Goal: Task Accomplishment & Management: Complete application form

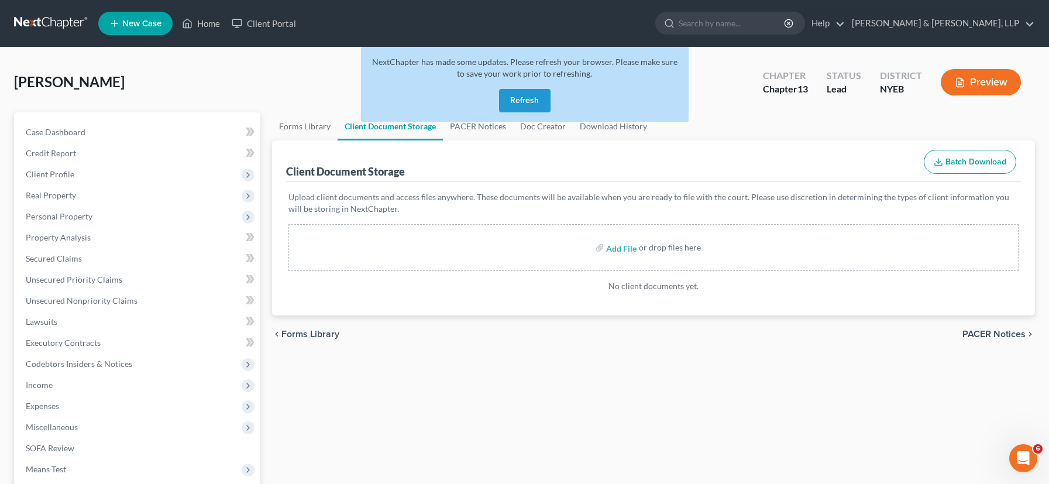
click at [530, 104] on button "Refresh" at bounding box center [524, 100] width 51 height 23
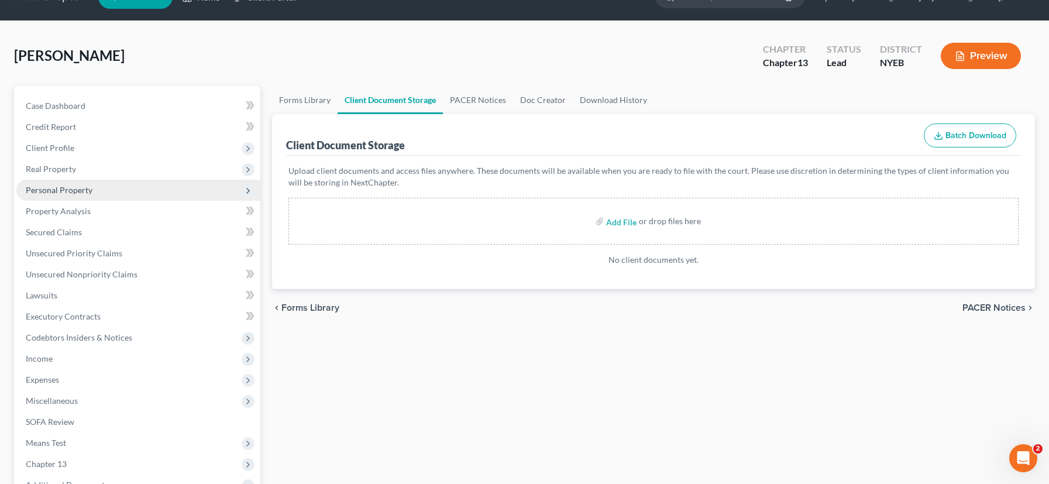
scroll to position [53, 0]
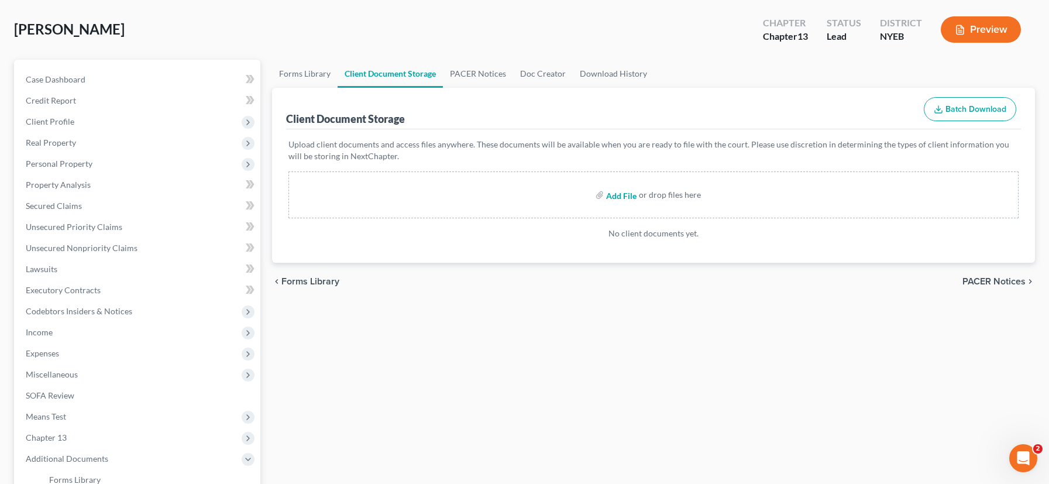
click at [624, 197] on input "file" at bounding box center [620, 194] width 28 height 21
type input "C:\fakepath\Paystub.pdf"
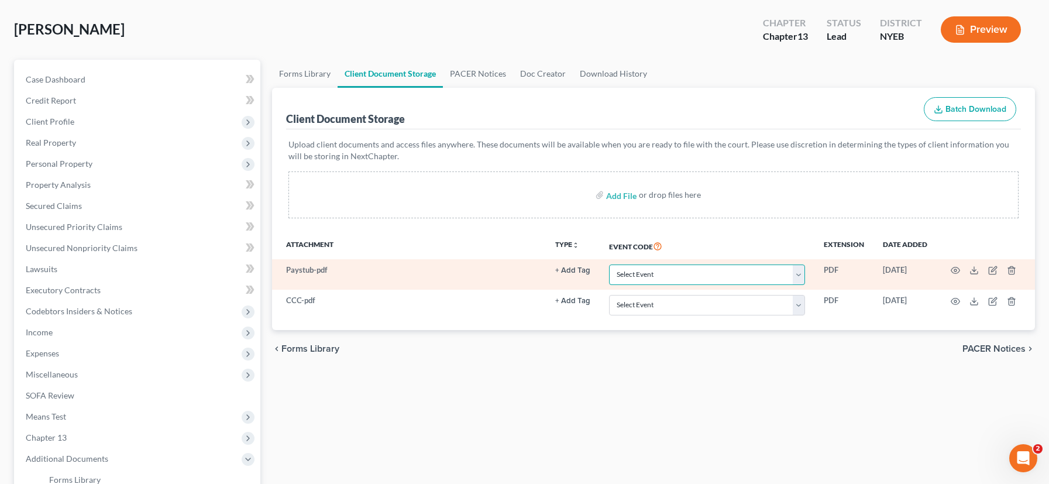
click at [796, 270] on select "Select Event Certificate of Credit Counseling Employee Income Records / Copies …" at bounding box center [707, 274] width 196 height 20
select select "1"
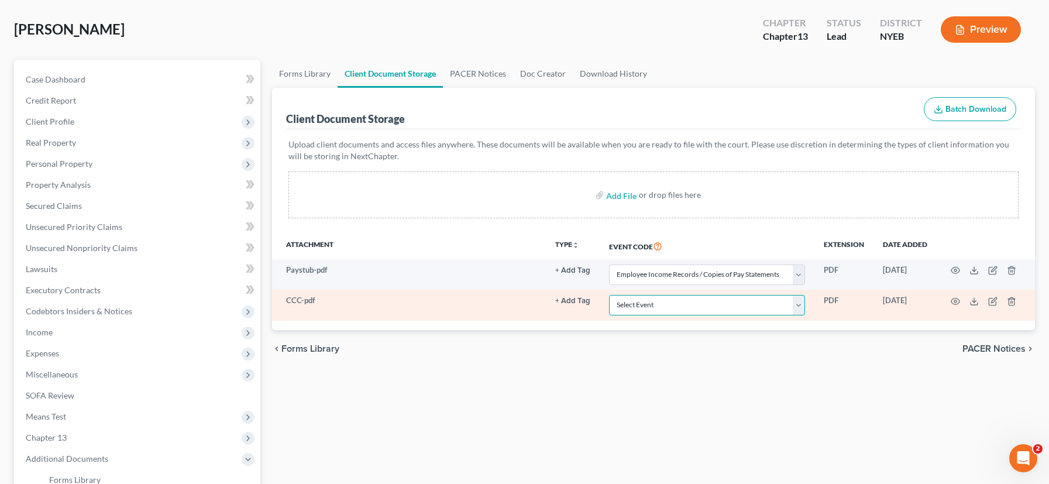
click at [799, 305] on select "Select Event Certificate of Credit Counseling Employee Income Records / Copies …" at bounding box center [707, 305] width 196 height 20
select select "0"
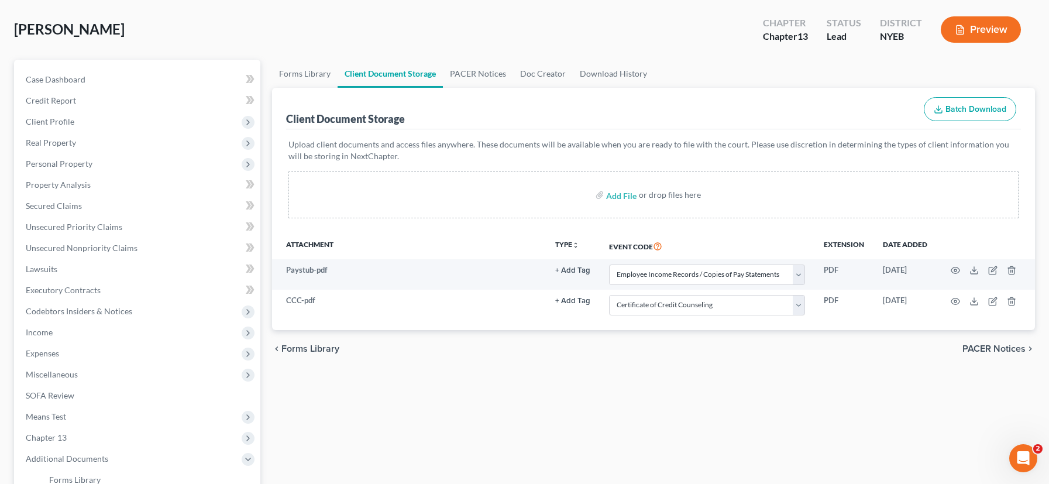
click at [991, 350] on span "PACER Notices" at bounding box center [993, 348] width 63 height 9
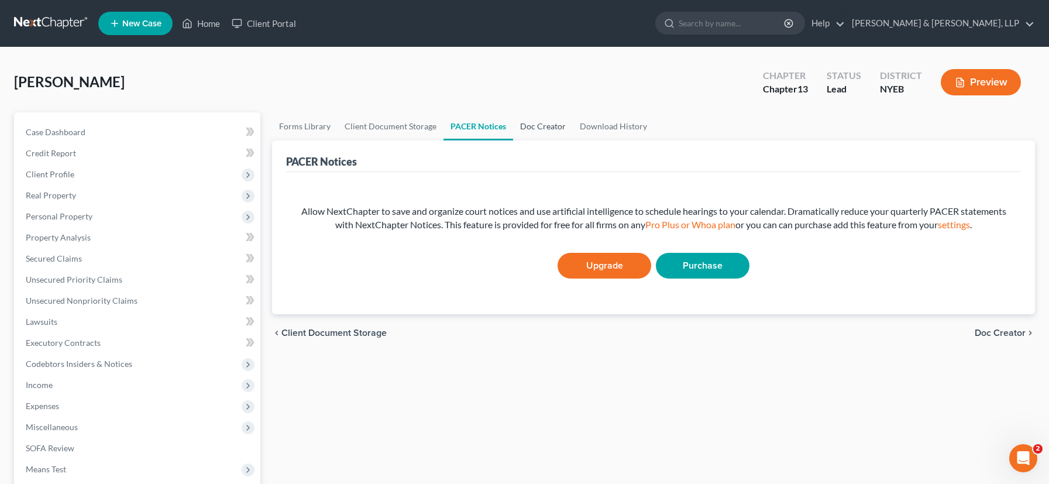
click at [545, 128] on link "Doc Creator" at bounding box center [543, 126] width 60 height 28
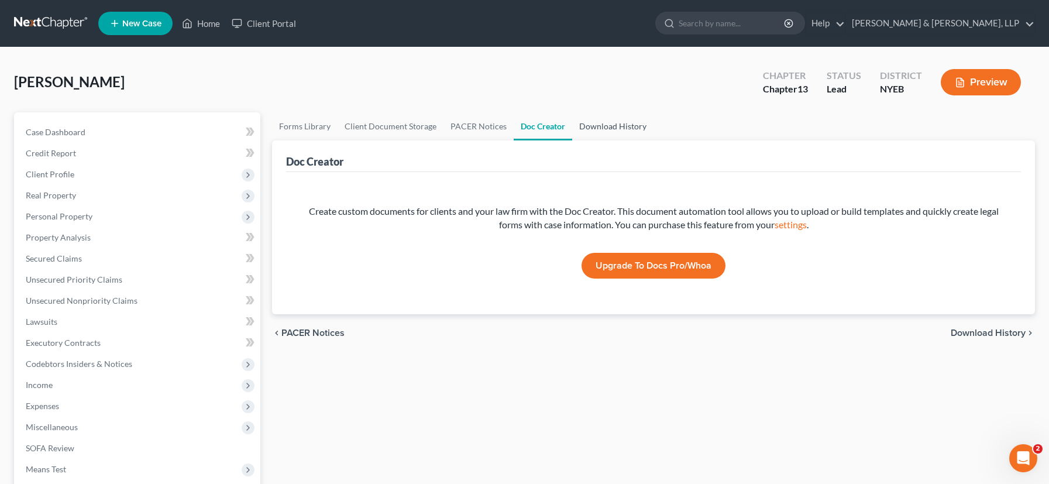
click at [607, 123] on link "Download History" at bounding box center [612, 126] width 81 height 28
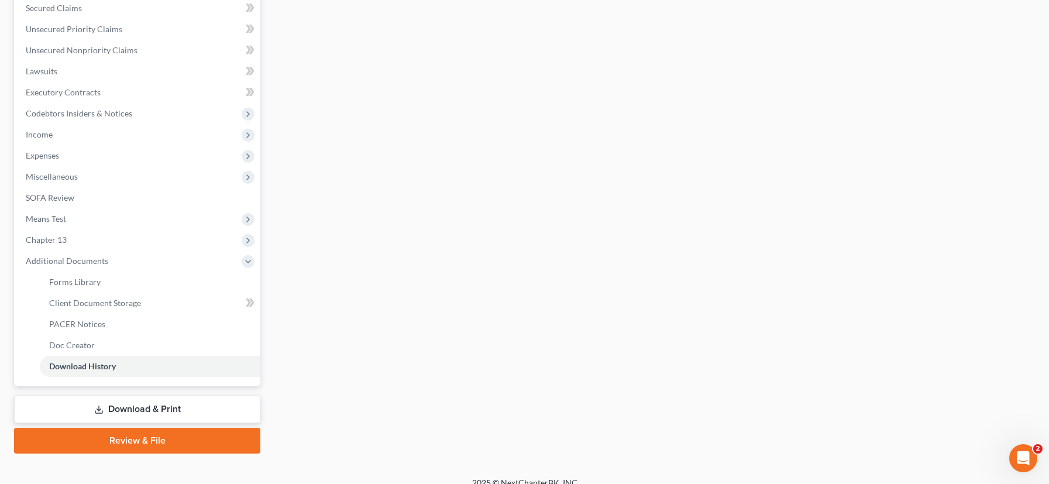
scroll to position [264, 0]
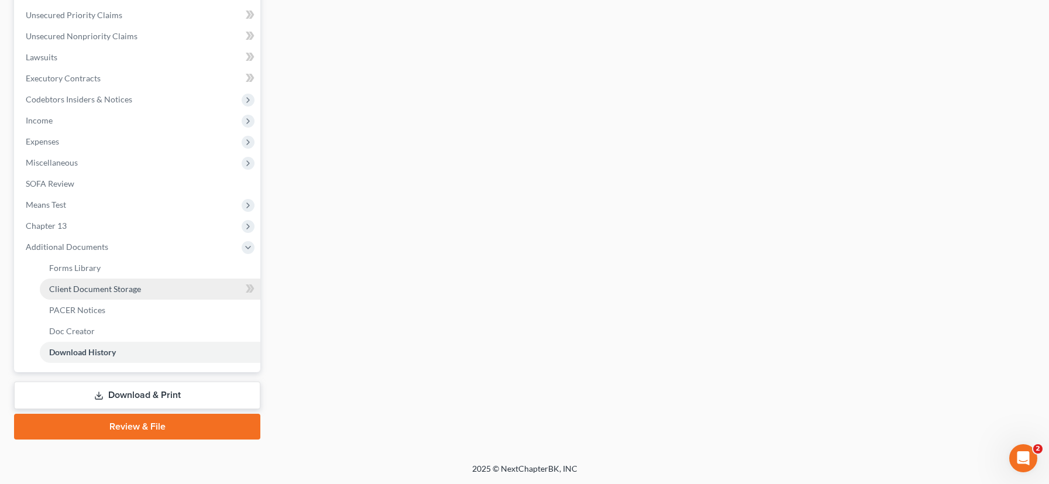
click at [104, 291] on span "Client Document Storage" at bounding box center [95, 289] width 92 height 10
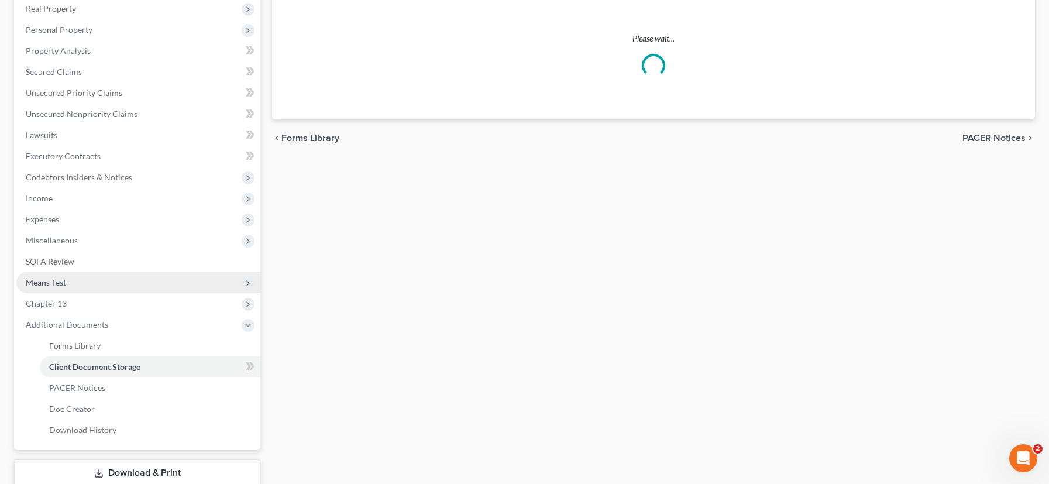
select select "1"
select select "0"
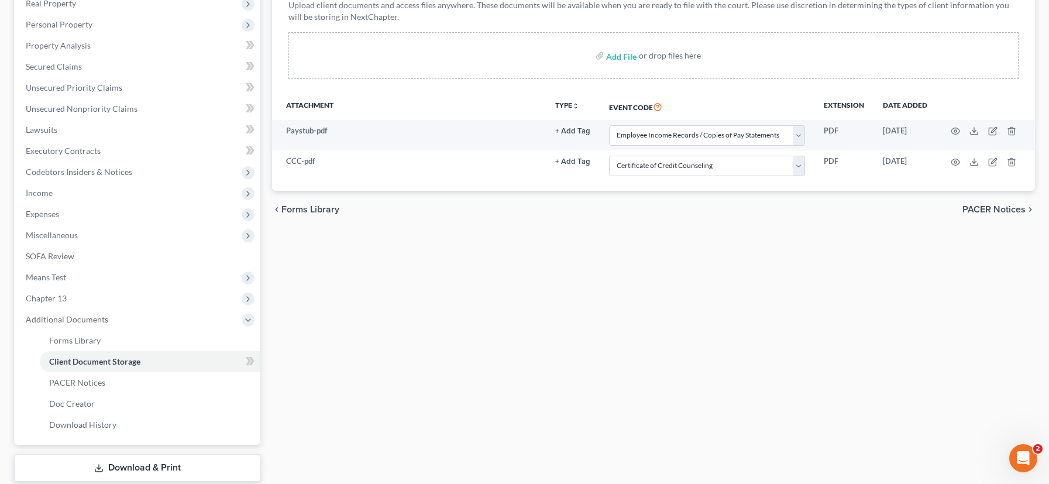
scroll to position [264, 0]
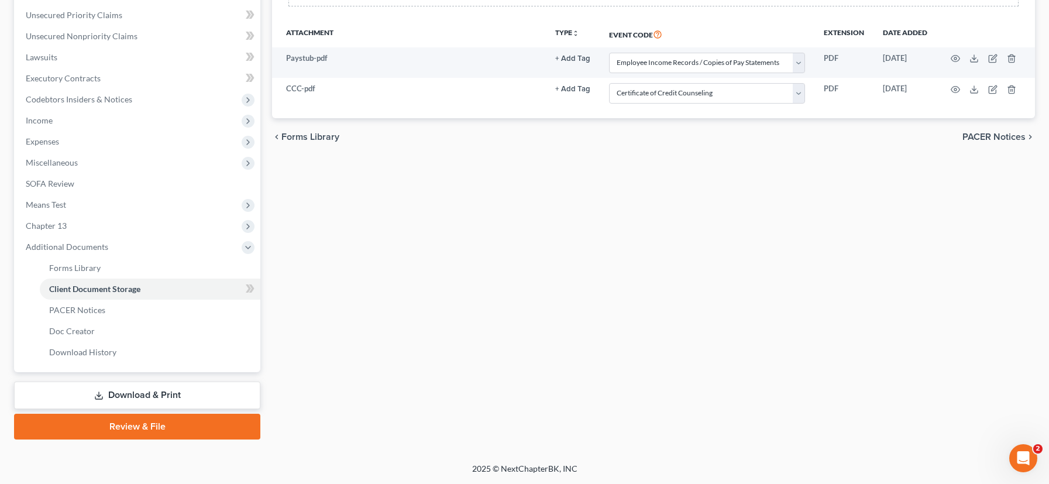
click at [156, 430] on link "Review & File" at bounding box center [137, 427] width 246 height 26
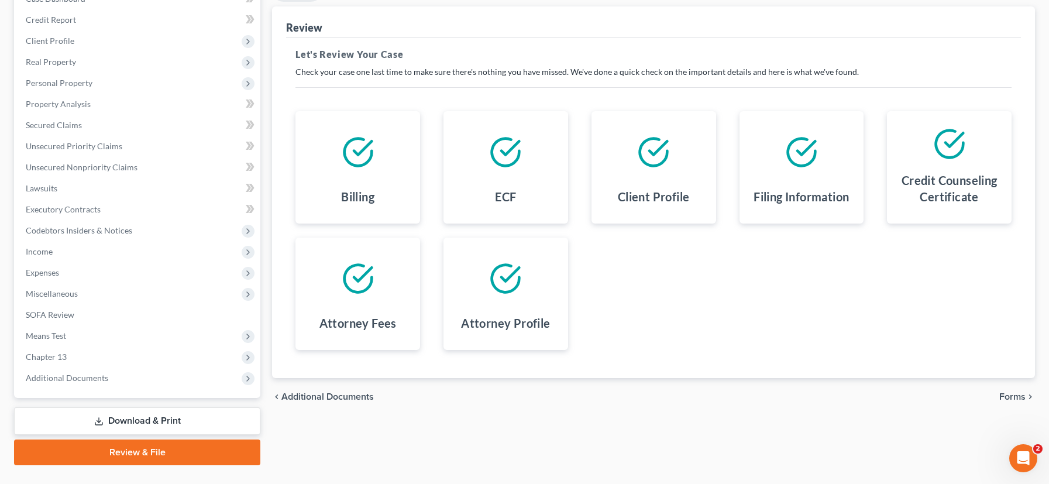
scroll to position [159, 0]
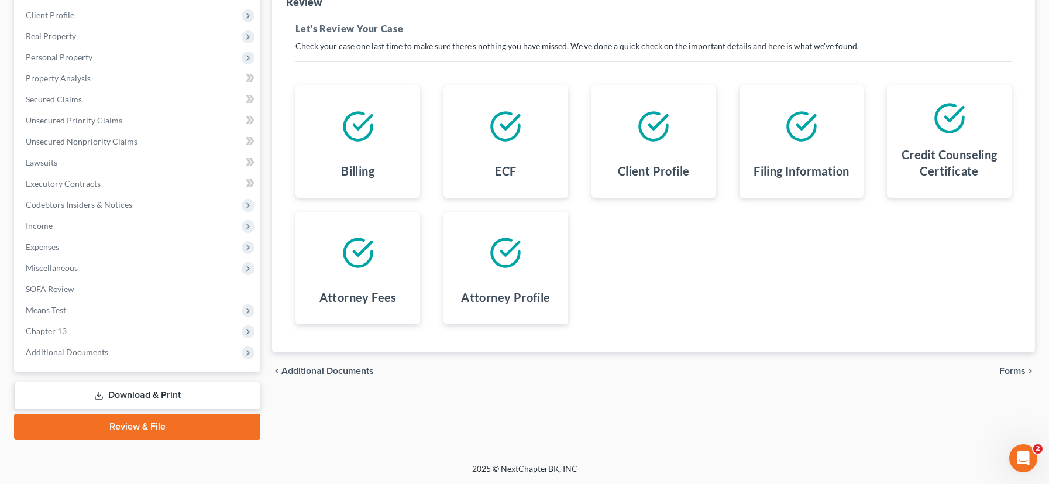
click at [1015, 373] on span "Forms" at bounding box center [1012, 370] width 26 height 9
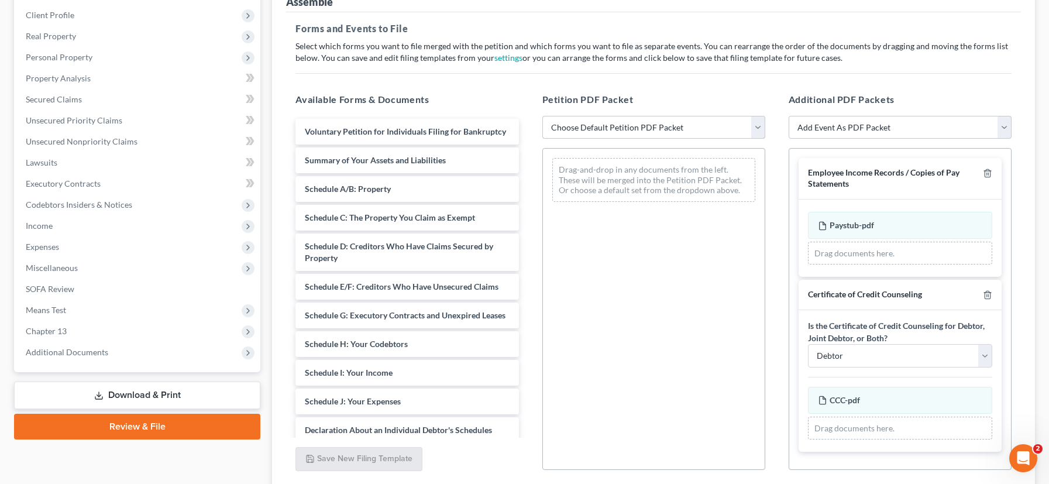
click at [755, 127] on select "Choose Default Petition PDF Packet Complete Bankruptcy Petition (all forms and …" at bounding box center [653, 127] width 223 height 23
select select "1"
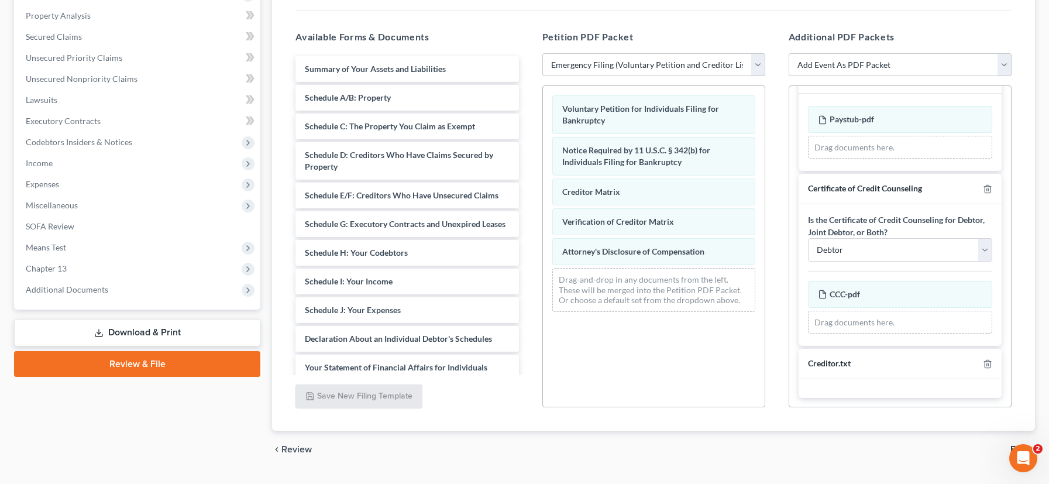
scroll to position [250, 0]
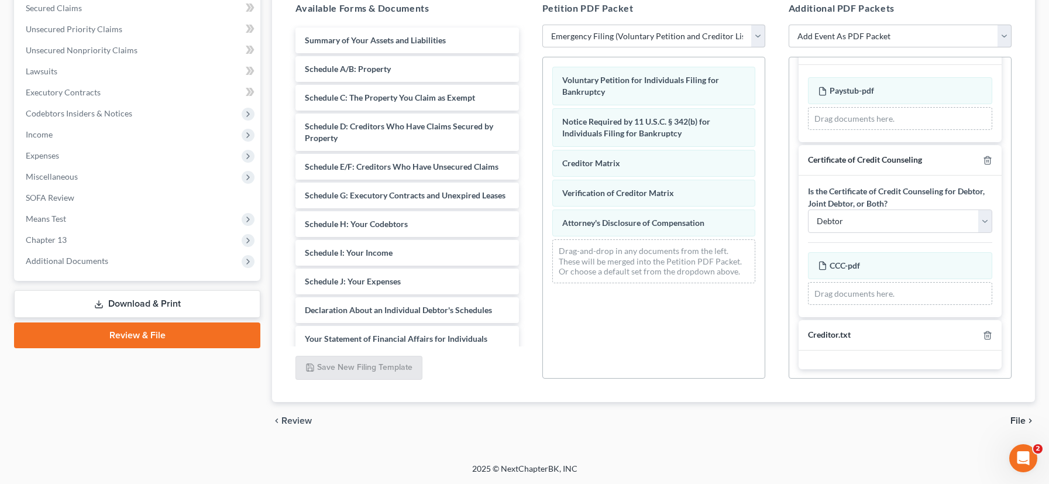
click at [1011, 417] on span "File" at bounding box center [1017, 420] width 15 height 9
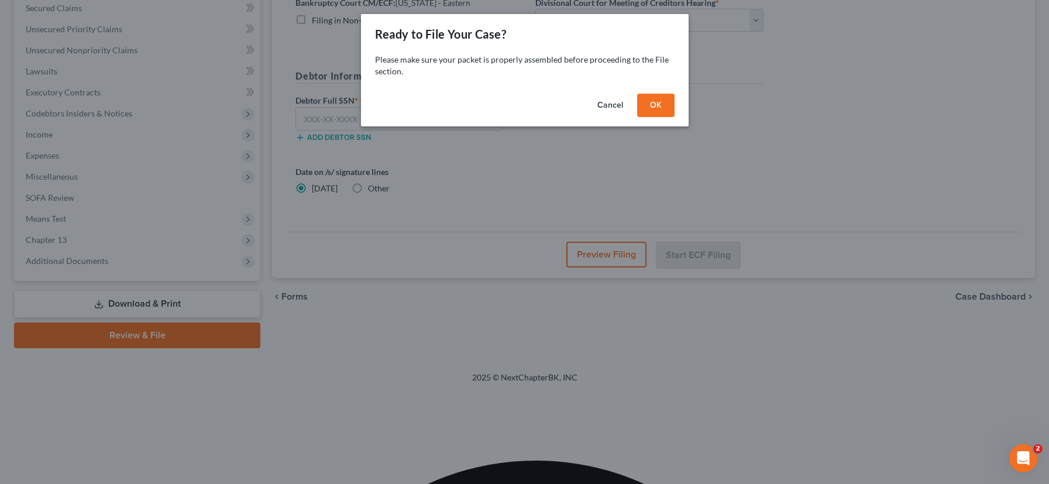
scroll to position [159, 0]
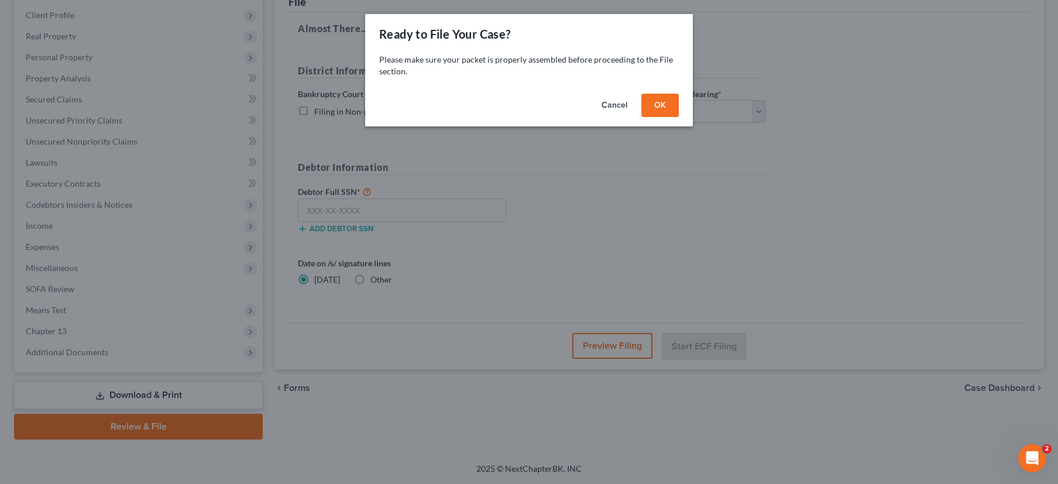
click at [665, 106] on button "OK" at bounding box center [659, 105] width 37 height 23
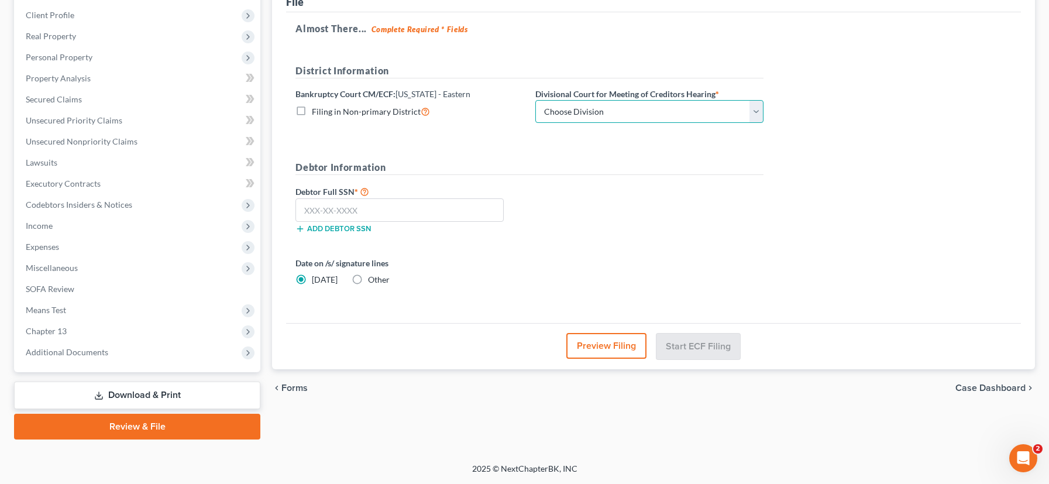
click at [753, 112] on select "Choose Division Brooklyn Central Islip" at bounding box center [649, 111] width 228 height 23
select select "1"
click at [326, 211] on input "text" at bounding box center [399, 209] width 208 height 23
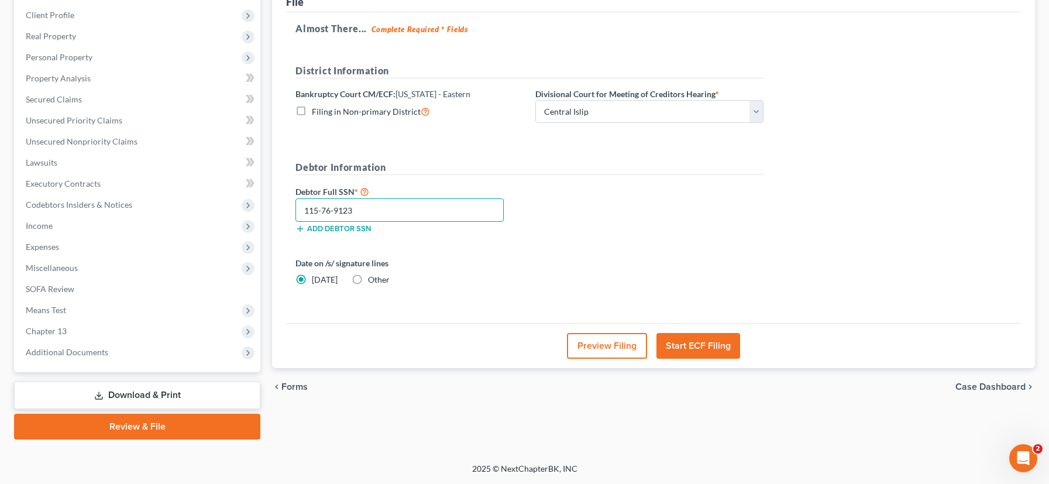
type input "115-76-9123"
click at [705, 347] on button "Start ECF Filing" at bounding box center [698, 346] width 84 height 26
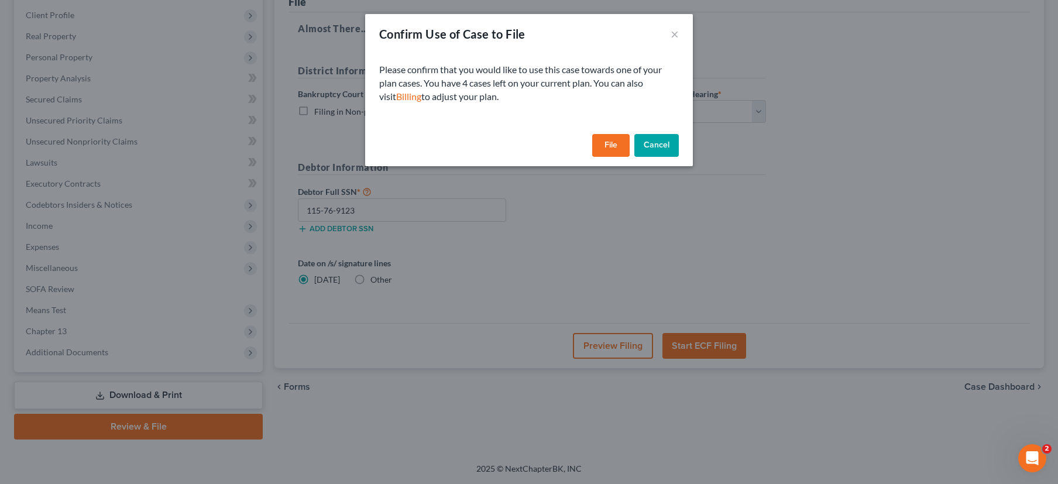
click at [607, 142] on button "File" at bounding box center [610, 145] width 37 height 23
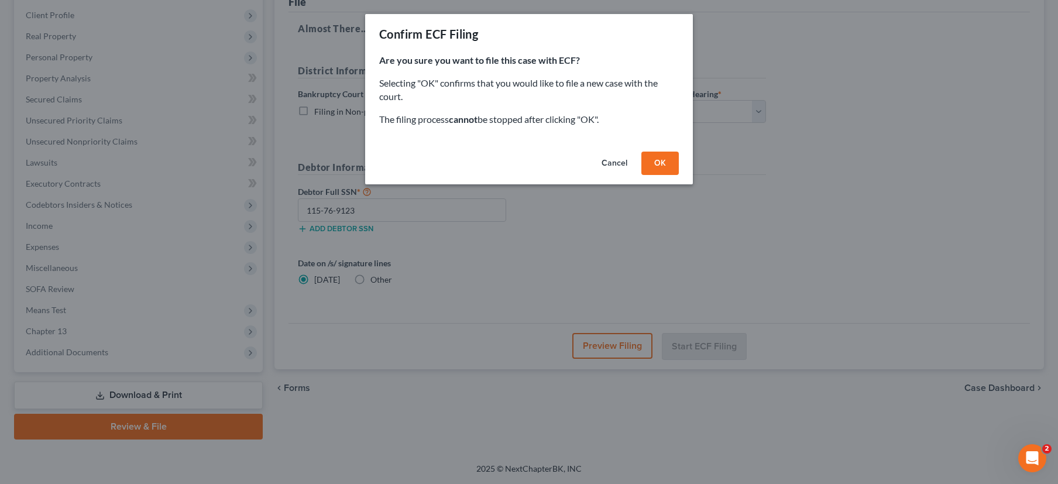
click at [658, 161] on button "OK" at bounding box center [659, 163] width 37 height 23
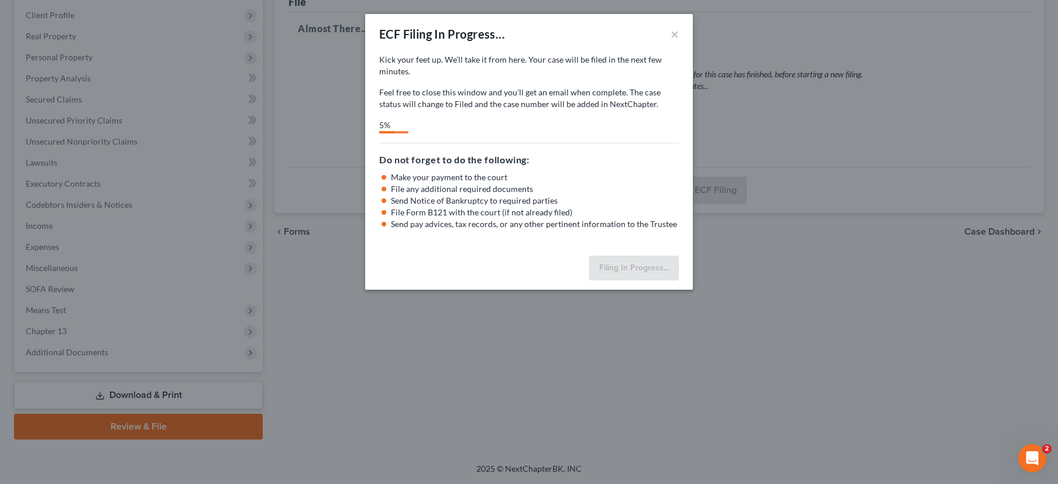
select select "1"
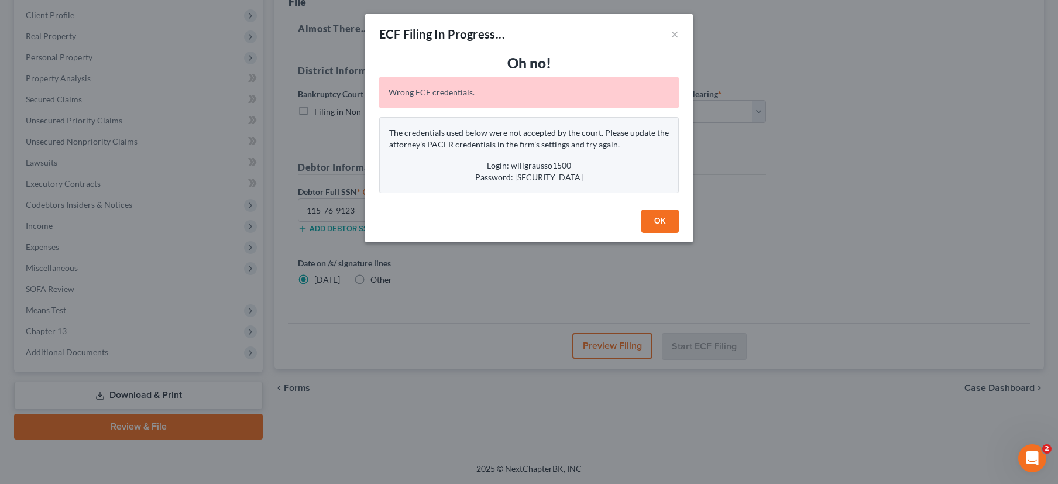
click at [652, 225] on button "OK" at bounding box center [659, 220] width 37 height 23
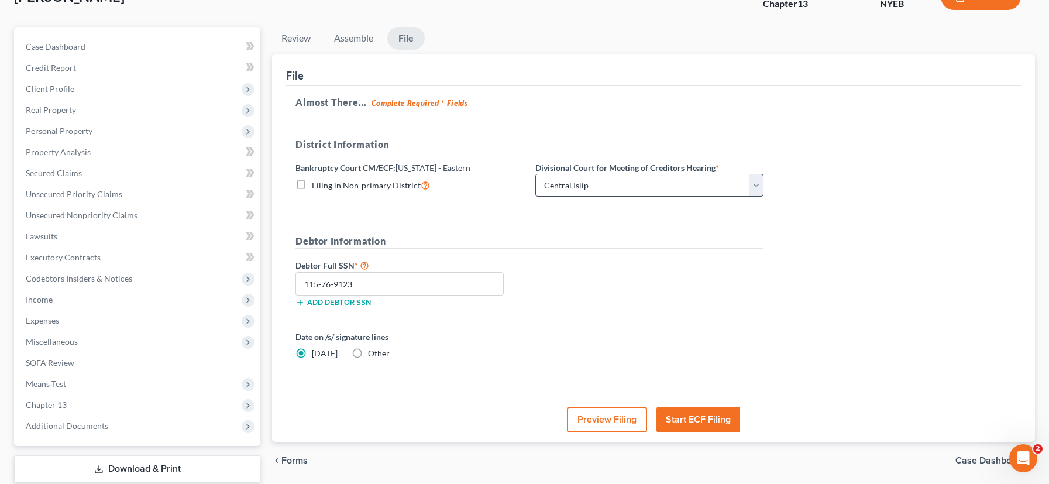
scroll to position [0, 0]
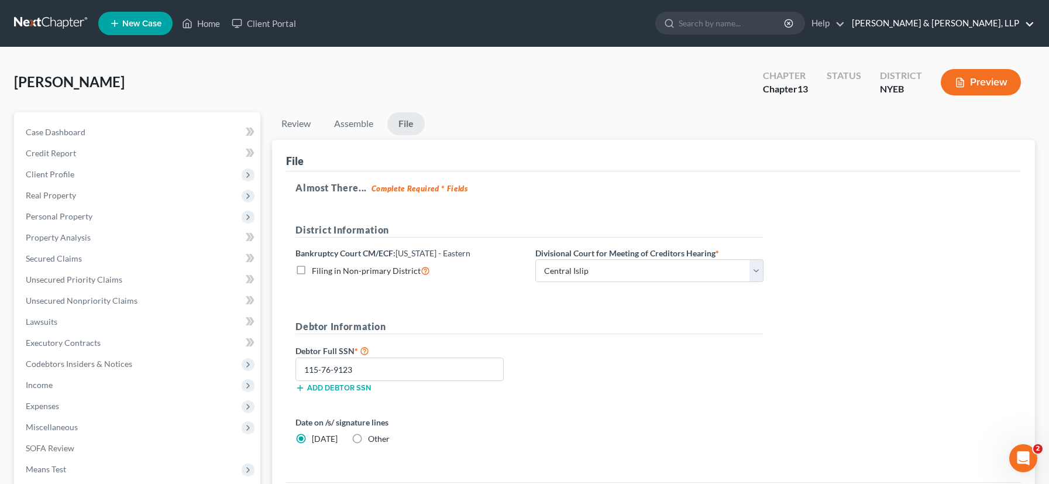
click at [993, 20] on link "[PERSON_NAME] & [PERSON_NAME], LLP" at bounding box center [940, 23] width 188 height 21
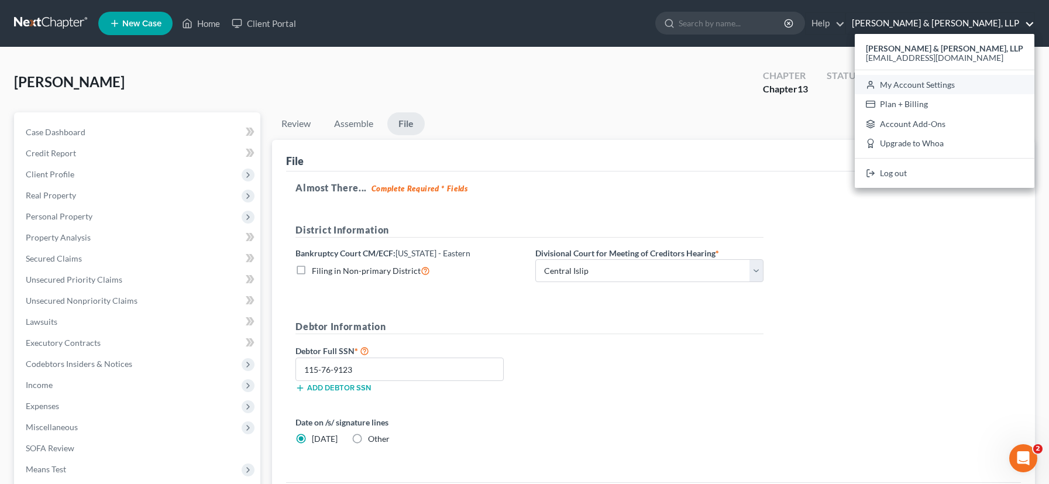
click at [971, 84] on link "My Account Settings" at bounding box center [945, 85] width 180 height 20
select select "53"
select select "24"
select select "35"
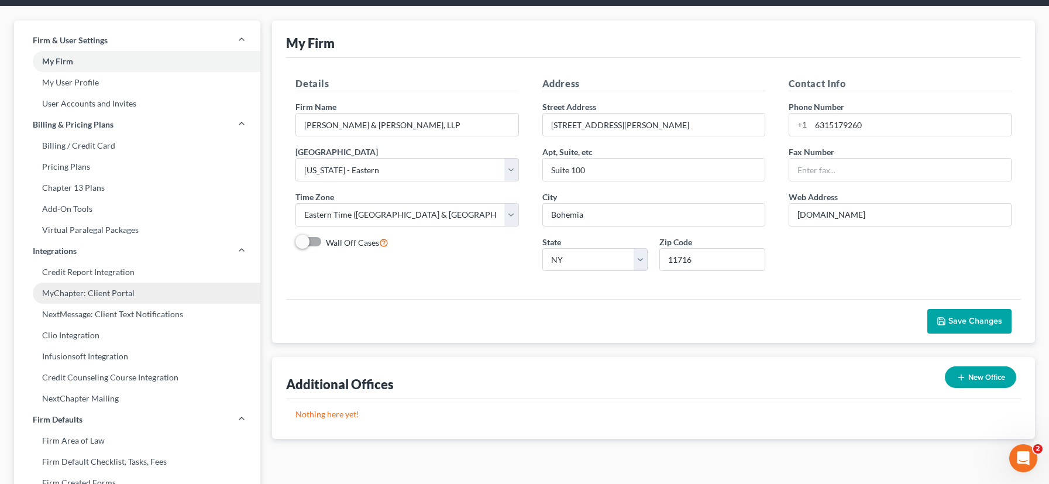
scroll to position [40, 0]
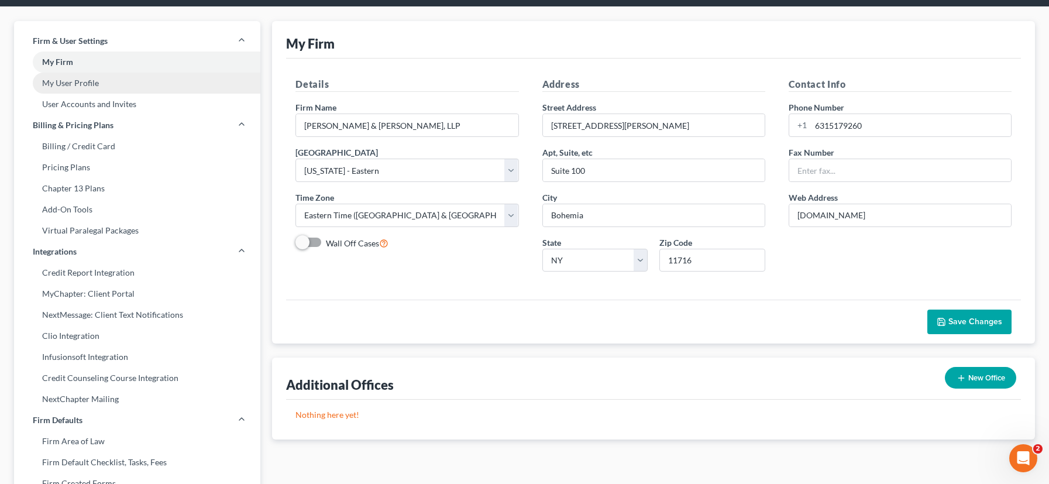
click at [101, 84] on link "My User Profile" at bounding box center [137, 83] width 246 height 21
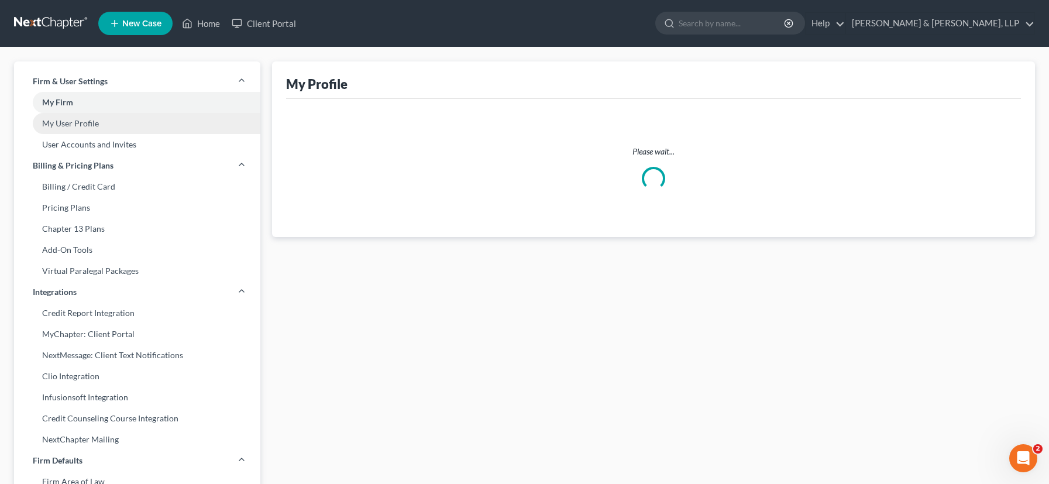
select select "35"
select select "53"
select select "attorney"
select select "0"
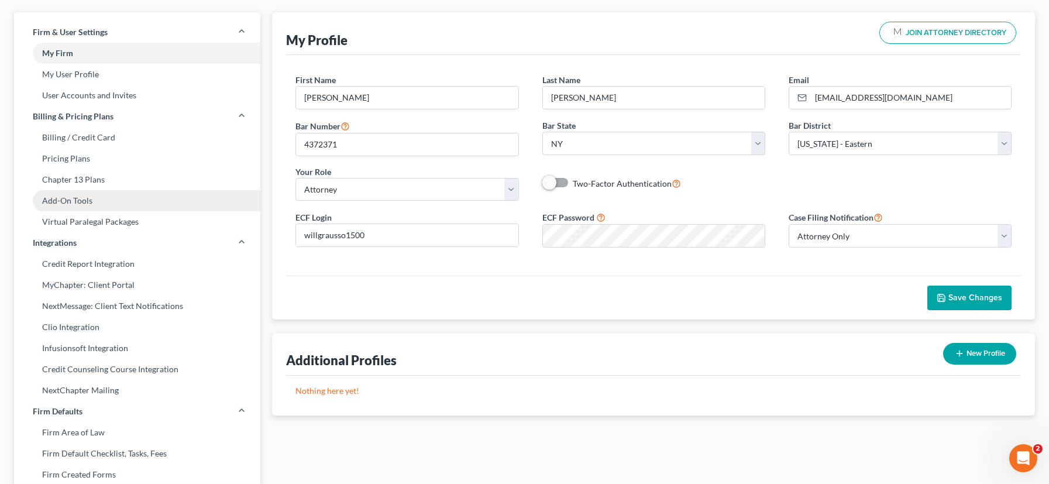
scroll to position [56, 0]
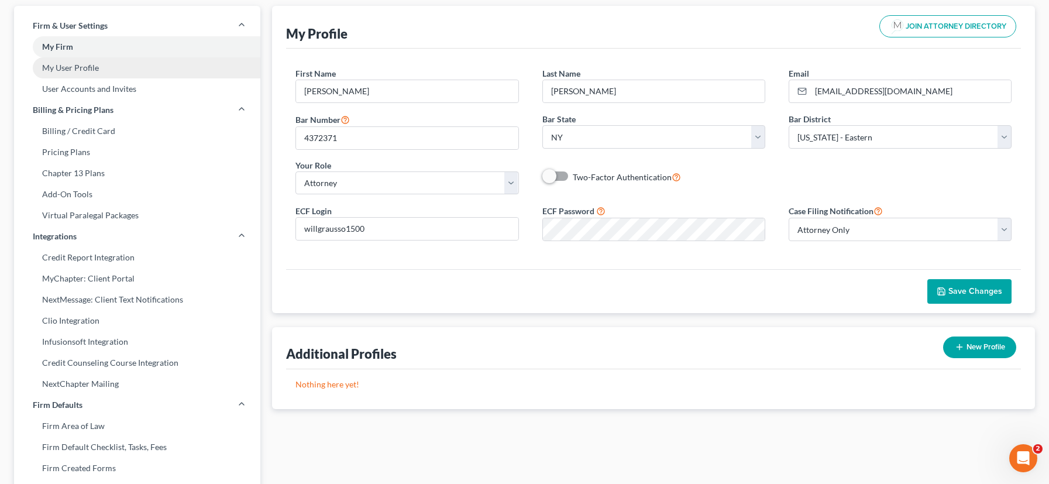
click at [84, 70] on link "My User Profile" at bounding box center [137, 67] width 246 height 21
click at [78, 71] on link "My User Profile" at bounding box center [137, 67] width 246 height 21
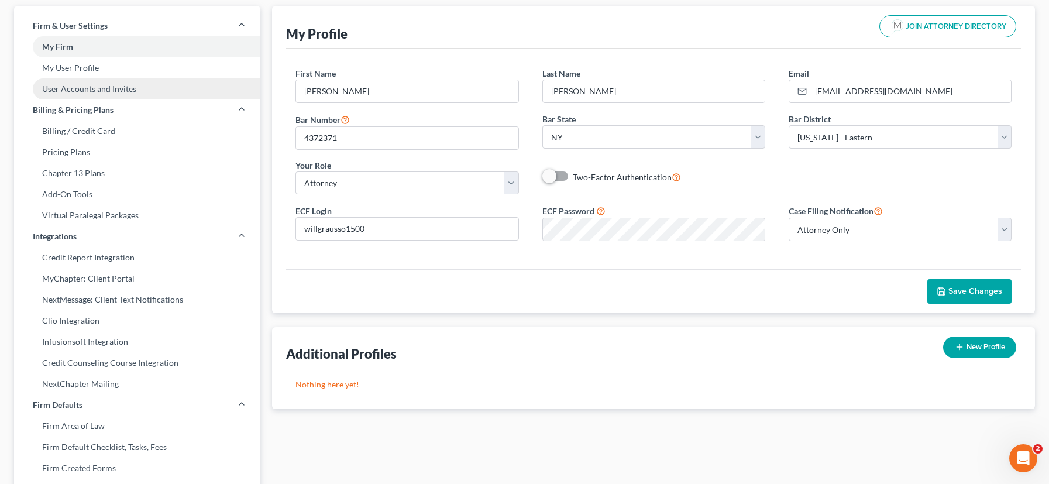
click at [89, 92] on link "User Accounts and Invites" at bounding box center [137, 88] width 246 height 21
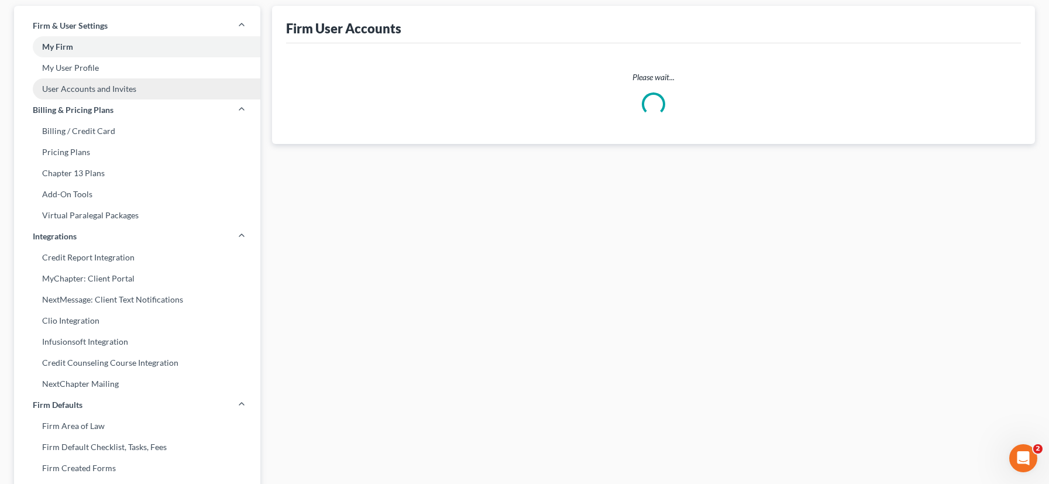
scroll to position [1, 0]
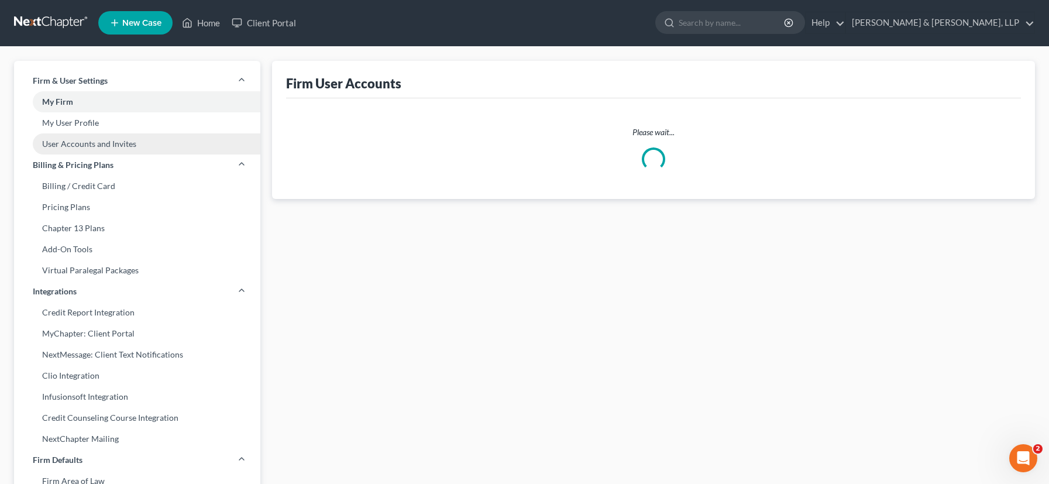
select select "0"
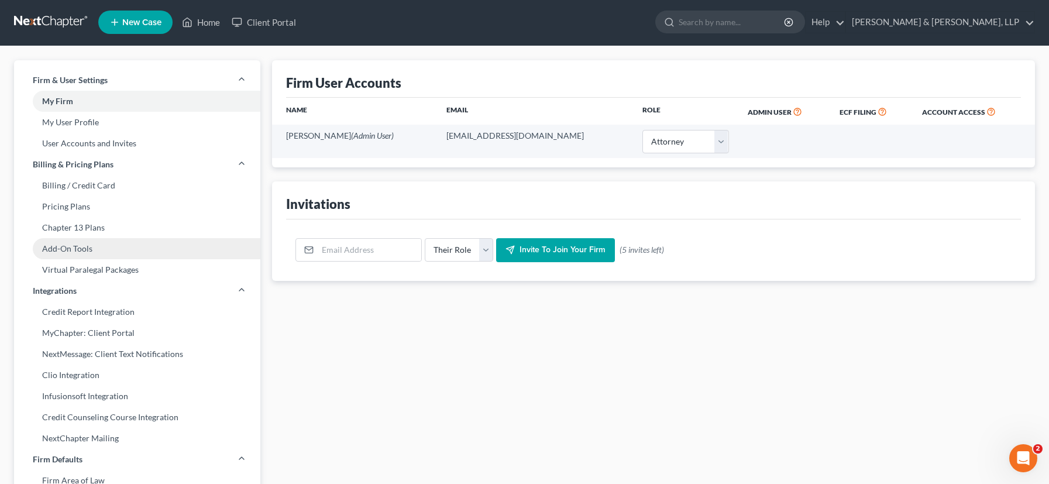
scroll to position [0, 0]
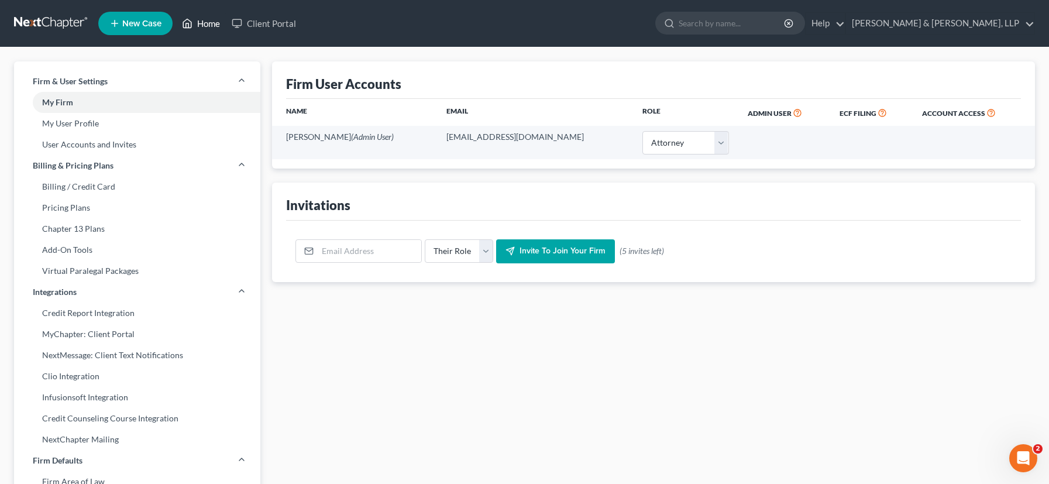
click at [201, 24] on link "Home" at bounding box center [201, 23] width 50 height 21
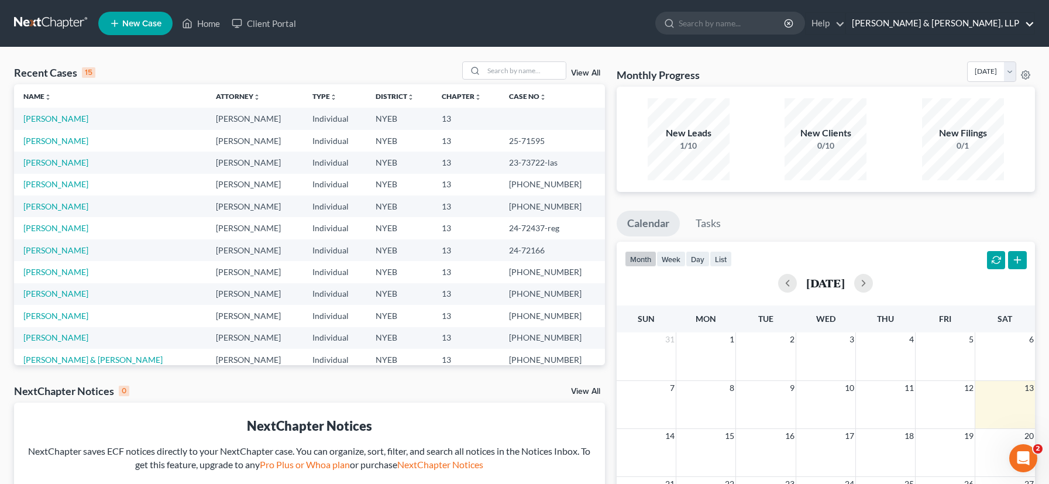
click at [968, 26] on link "[PERSON_NAME] & [PERSON_NAME], LLP" at bounding box center [940, 23] width 188 height 21
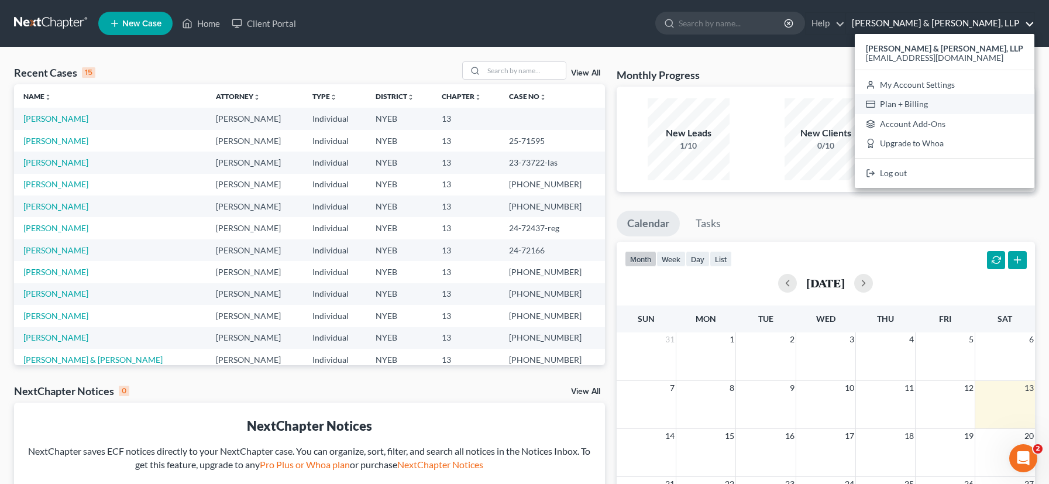
click at [968, 104] on link "Plan + Billing" at bounding box center [945, 104] width 180 height 20
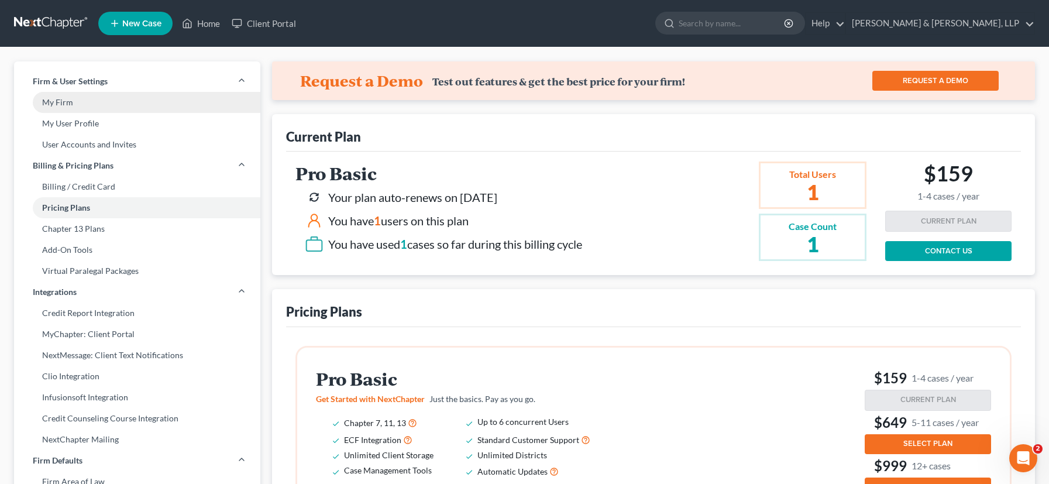
click at [86, 99] on link "My Firm" at bounding box center [137, 102] width 246 height 21
select select "53"
select select "24"
select select "35"
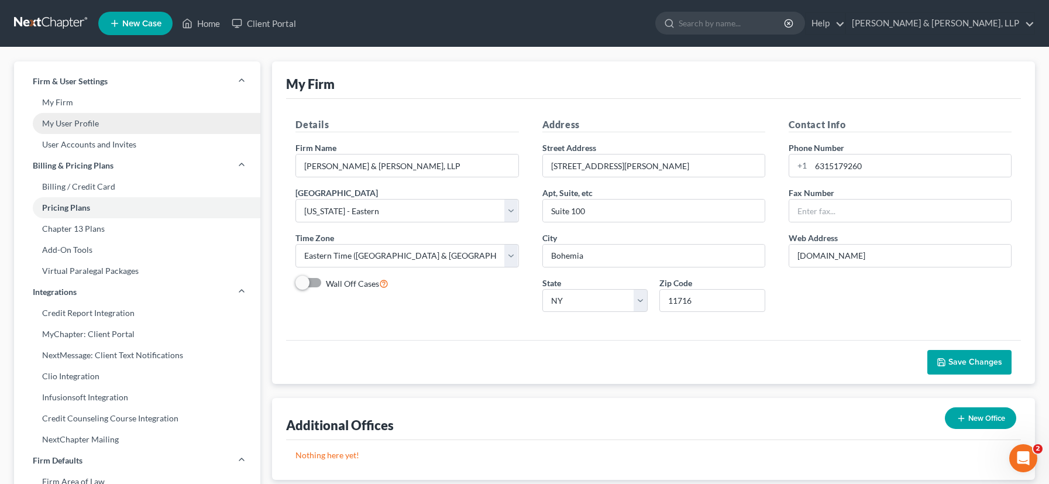
click at [88, 124] on link "My User Profile" at bounding box center [137, 123] width 246 height 21
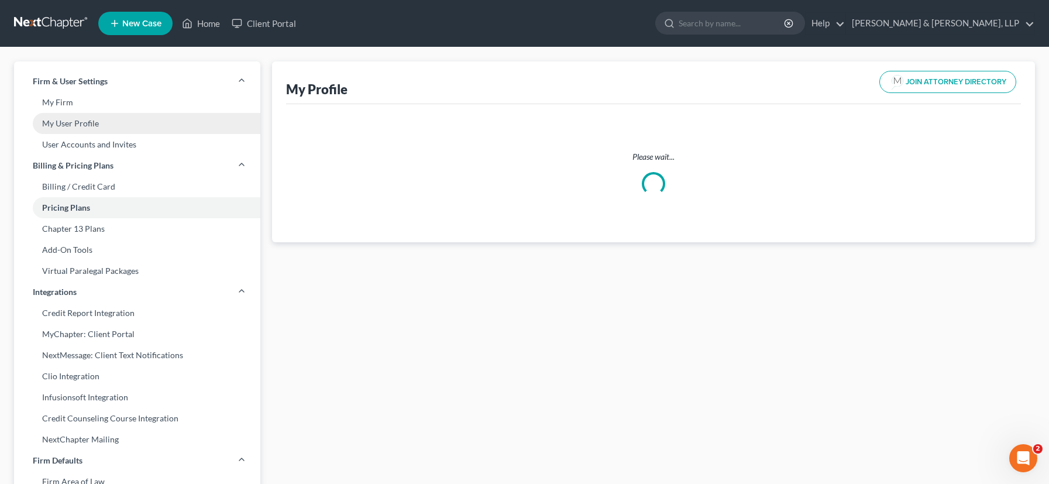
select select "35"
select select "53"
select select "attorney"
select select "0"
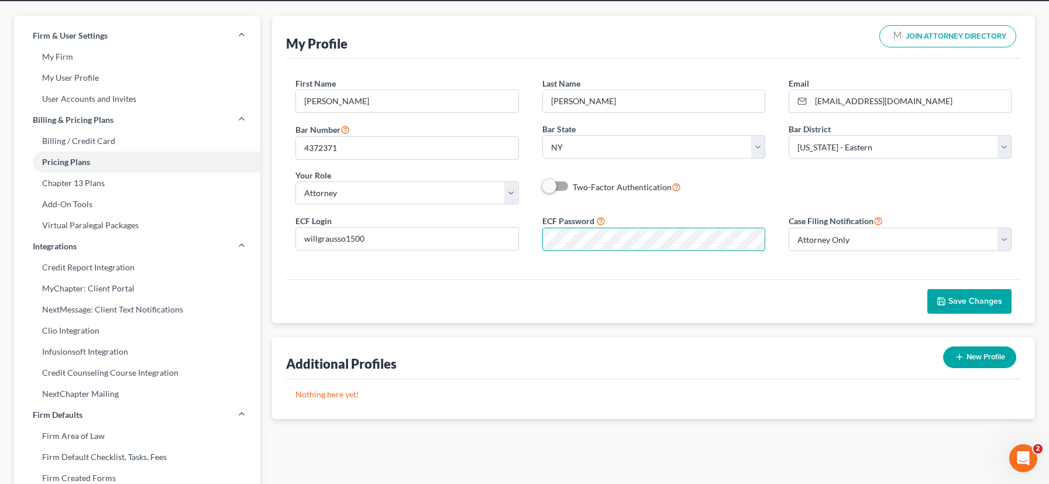
scroll to position [0, 4]
click at [767, 239] on div "ECF Password" at bounding box center [654, 232] width 246 height 37
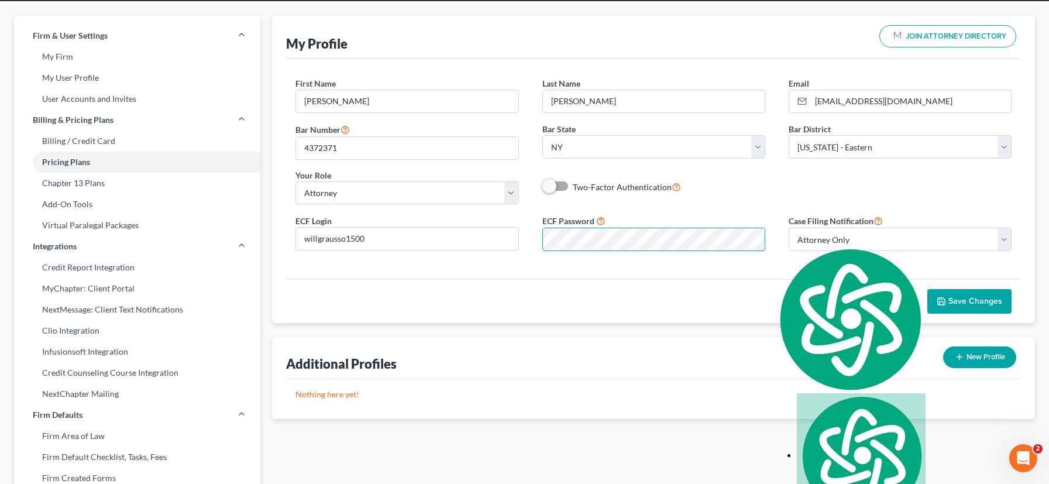
scroll to position [0, 0]
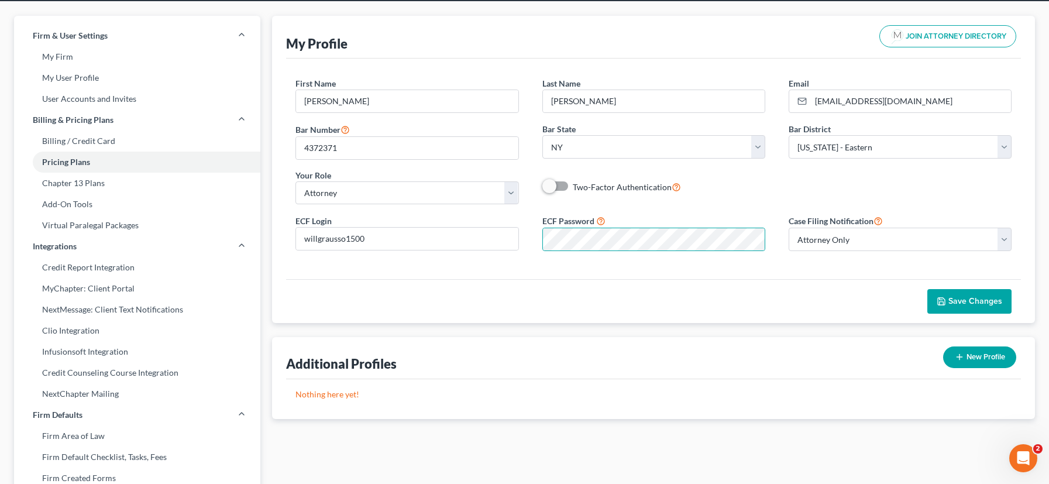
click at [942, 304] on icon "button" at bounding box center [941, 301] width 7 height 7
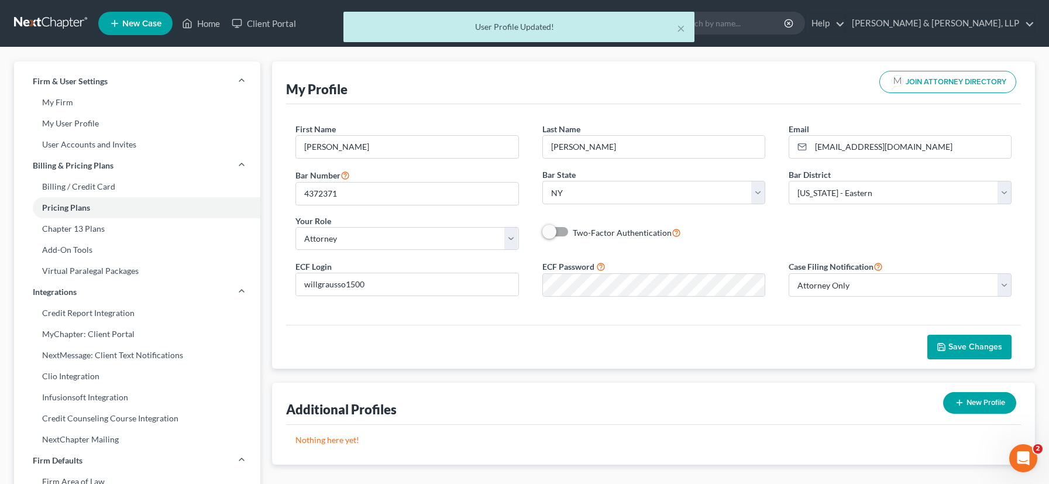
click at [201, 23] on div "× User Profile Updated!" at bounding box center [518, 30] width 1049 height 36
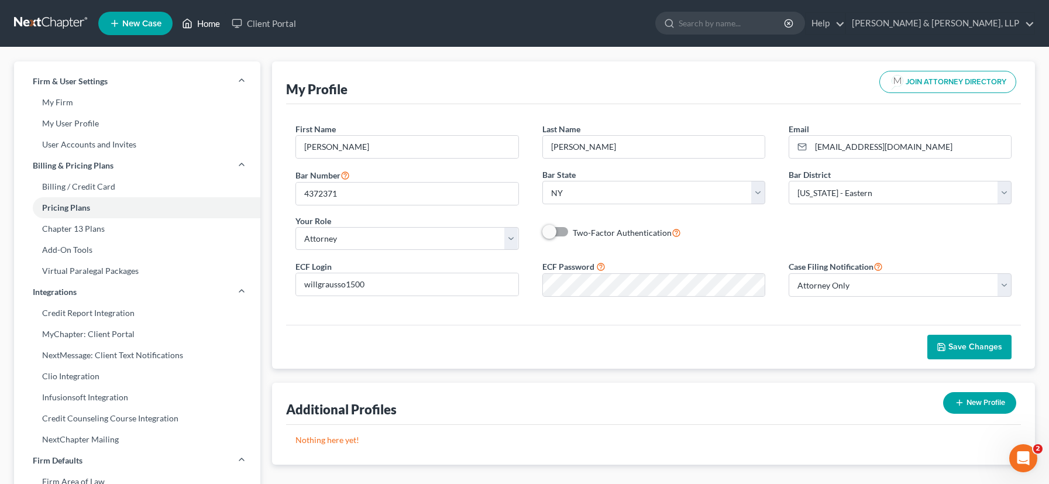
click at [202, 21] on link "Home" at bounding box center [201, 23] width 50 height 21
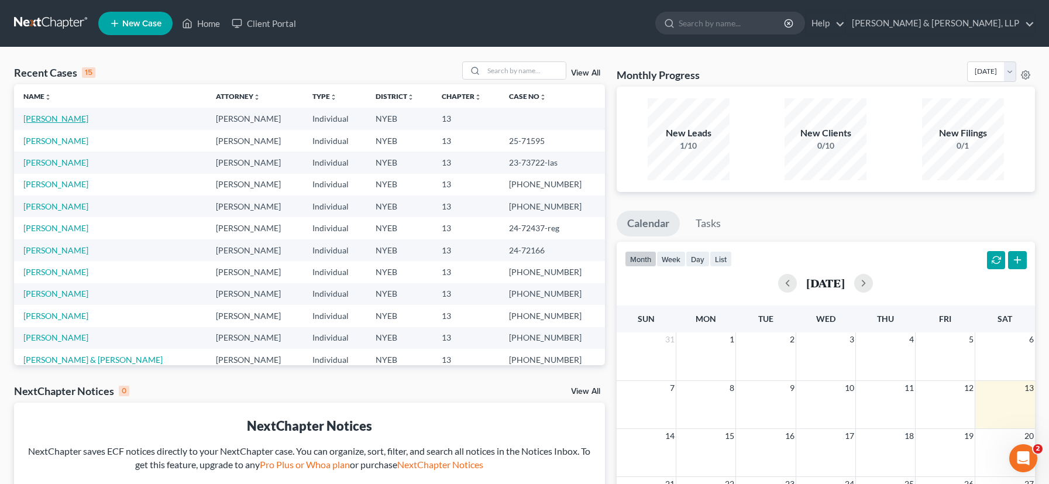
click at [64, 119] on link "[PERSON_NAME]" at bounding box center [55, 118] width 65 height 10
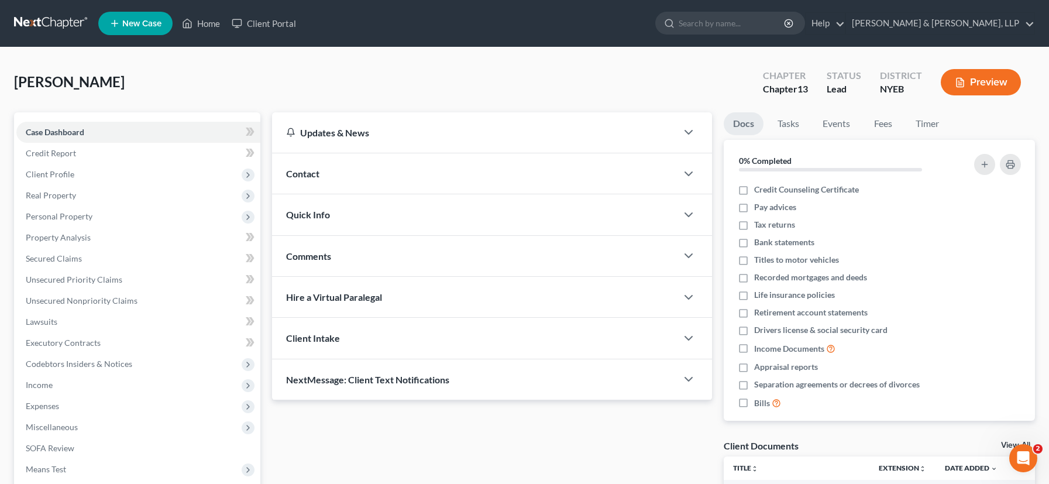
scroll to position [159, 0]
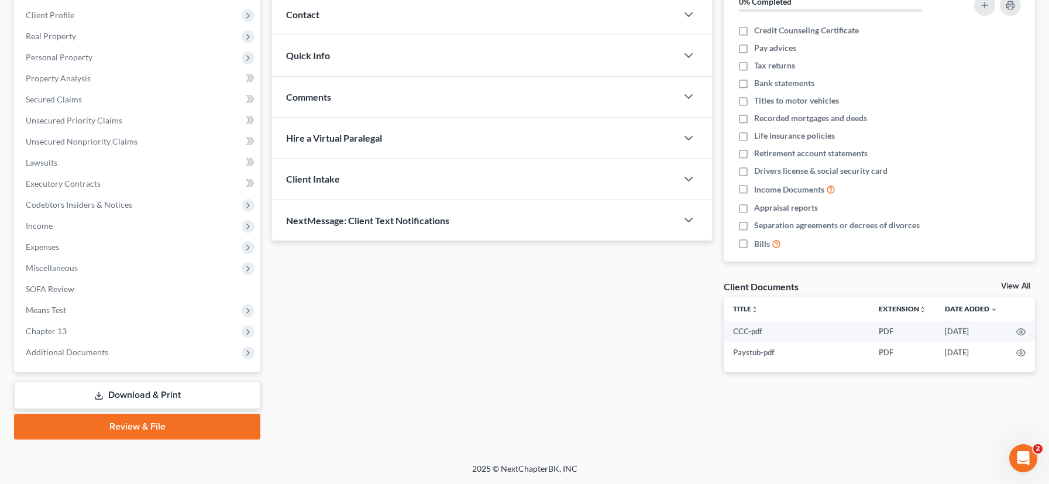
drag, startPoint x: 142, startPoint y: 427, endPoint x: 153, endPoint y: 421, distance: 12.8
click at [142, 427] on link "Review & File" at bounding box center [137, 427] width 246 height 26
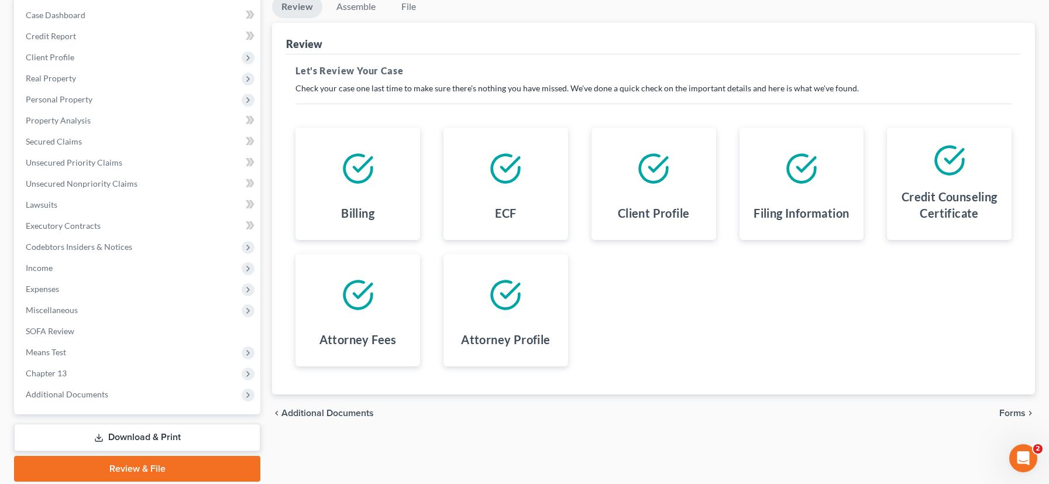
scroll to position [159, 0]
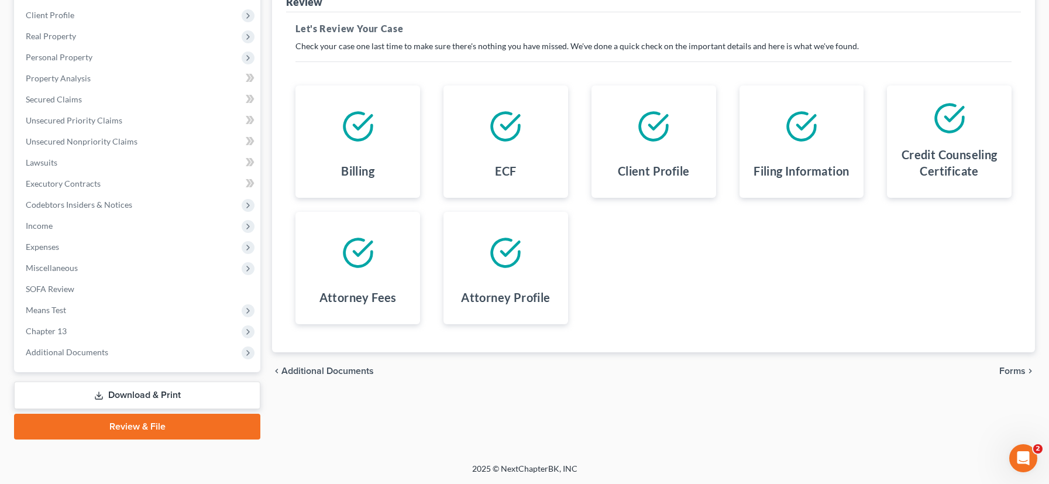
click at [1010, 371] on span "Forms" at bounding box center [1012, 370] width 26 height 9
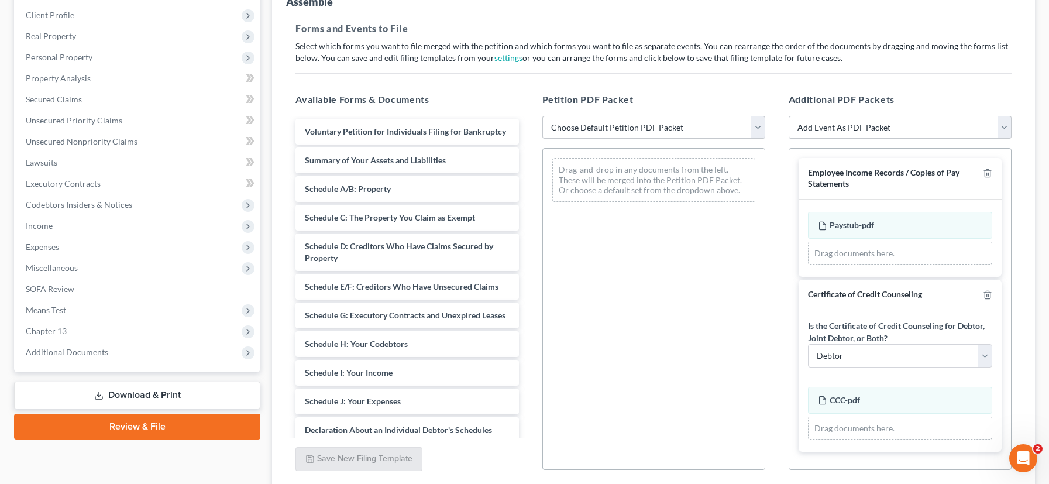
click at [753, 128] on select "Choose Default Petition PDF Packet Complete Bankruptcy Petition (all forms and …" at bounding box center [653, 127] width 223 height 23
select select "1"
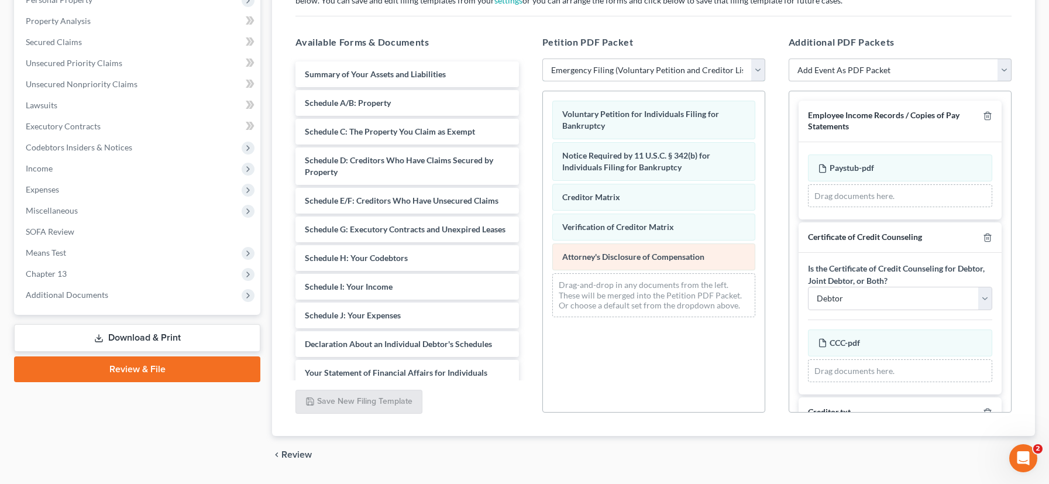
scroll to position [250, 0]
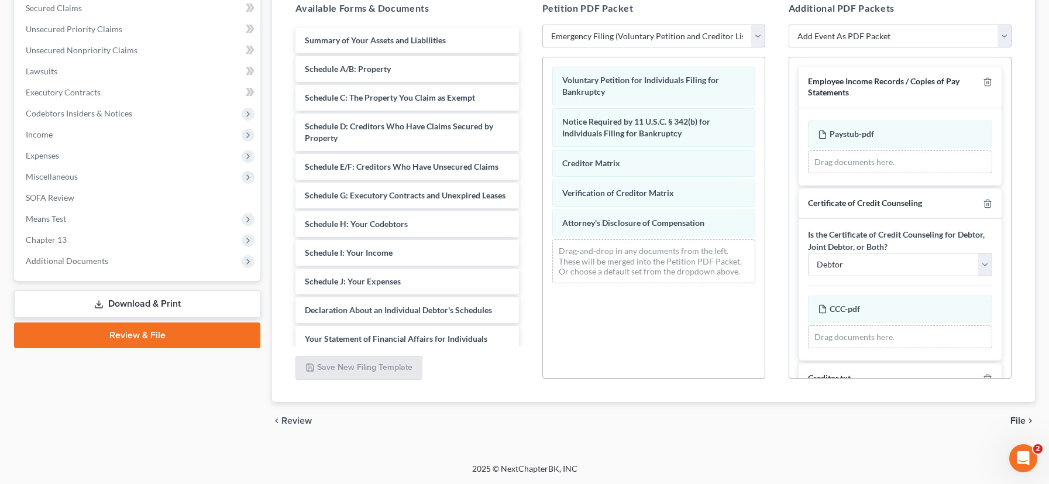
click at [1016, 416] on span "File" at bounding box center [1017, 420] width 15 height 9
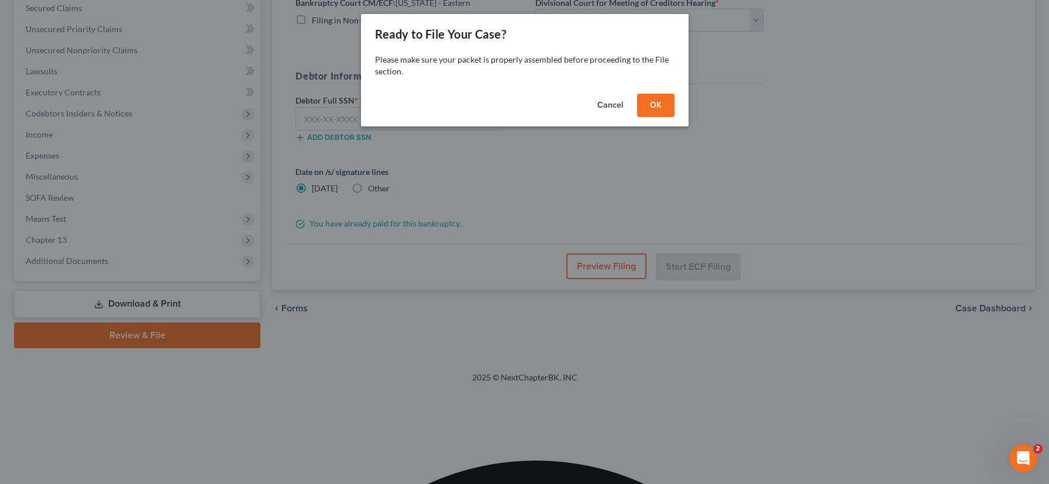
scroll to position [159, 0]
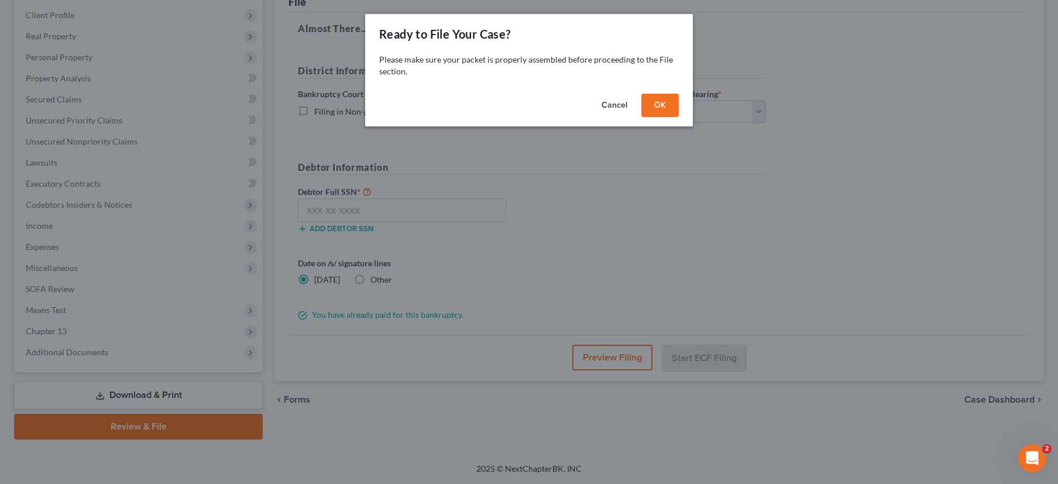
click at [669, 102] on button "OK" at bounding box center [659, 105] width 37 height 23
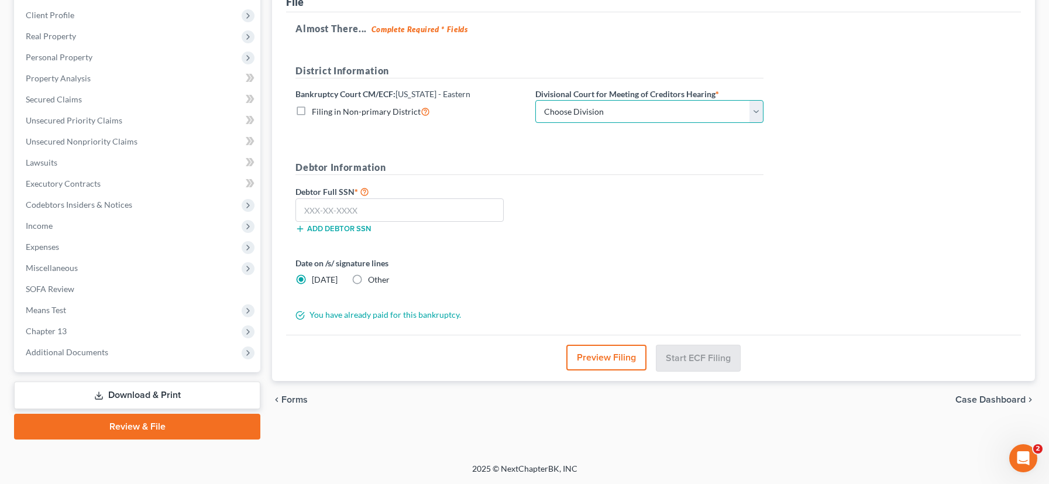
click at [703, 108] on select "Choose Division Brooklyn Central Islip" at bounding box center [649, 111] width 228 height 23
click at [704, 107] on select "Choose Division Brooklyn Central Islip" at bounding box center [649, 111] width 228 height 23
select select "1"
click at [337, 212] on input "text" at bounding box center [399, 209] width 208 height 23
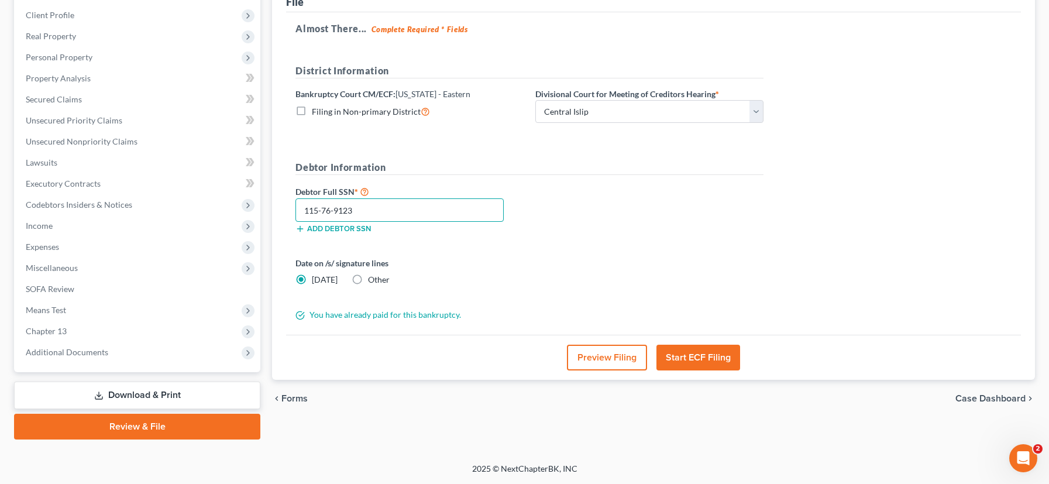
type input "115-76-9123"
click at [695, 357] on button "Start ECF Filing" at bounding box center [698, 358] width 84 height 26
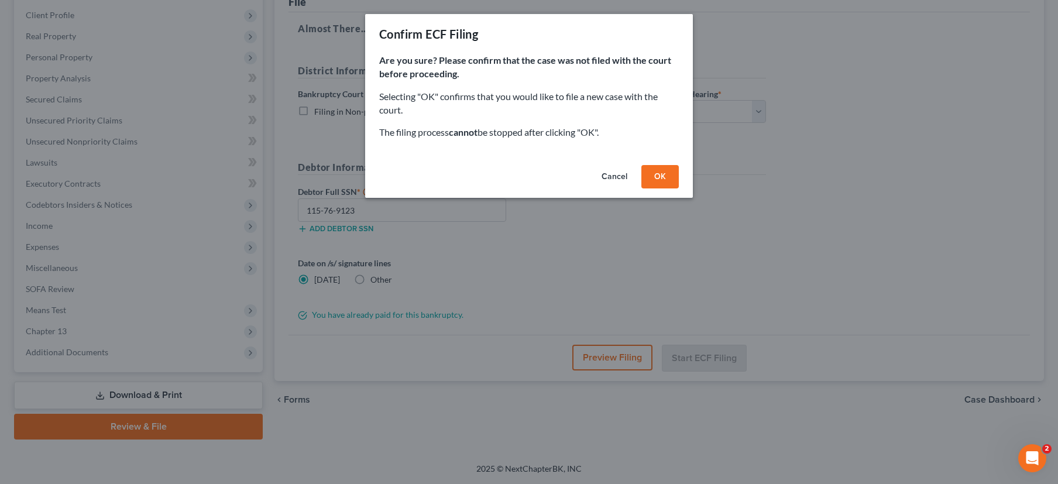
click at [664, 177] on button "OK" at bounding box center [659, 176] width 37 height 23
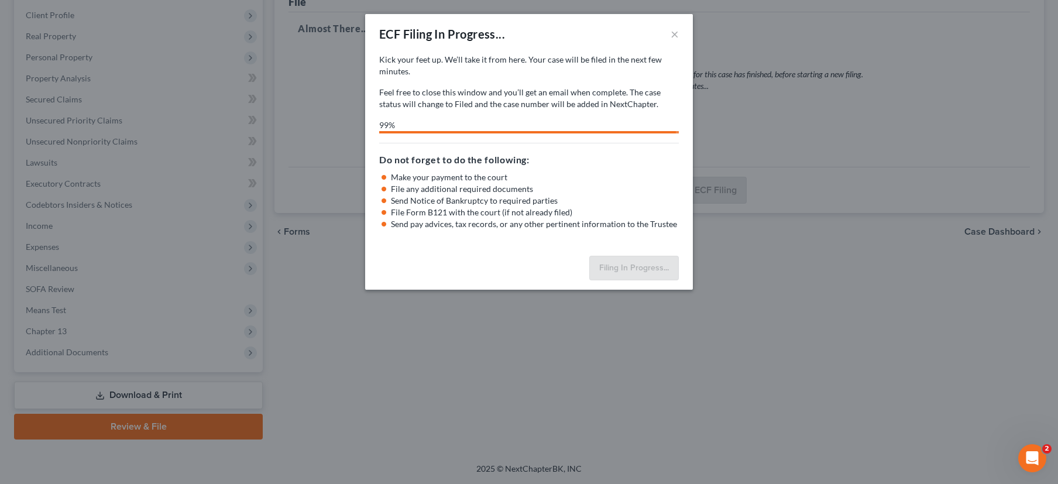
select select "1"
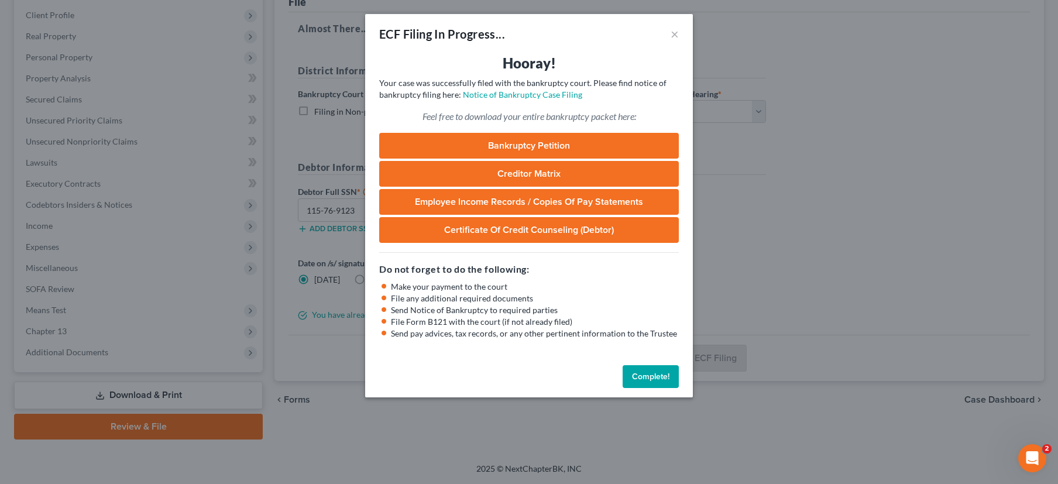
click at [659, 376] on button "Complete!" at bounding box center [650, 376] width 56 height 23
